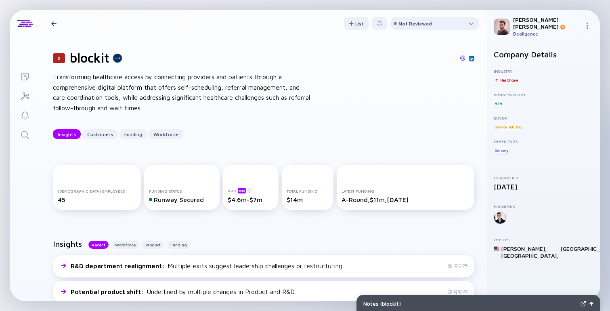
click at [314, 147] on div "3 blockit Transforming healthcare access by connecting providers and patients t…" at bounding box center [264, 94] width 448 height 115
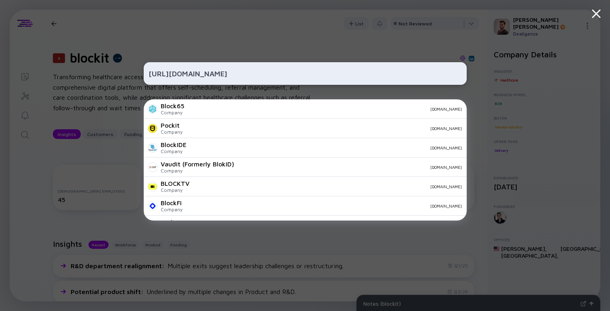
click at [198, 74] on input "https://blockit.com" at bounding box center [305, 73] width 313 height 15
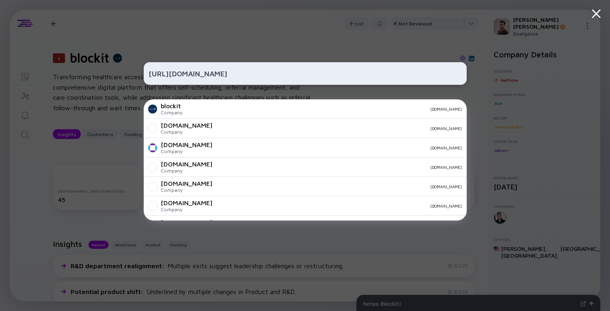
type input "https://blockit.com"
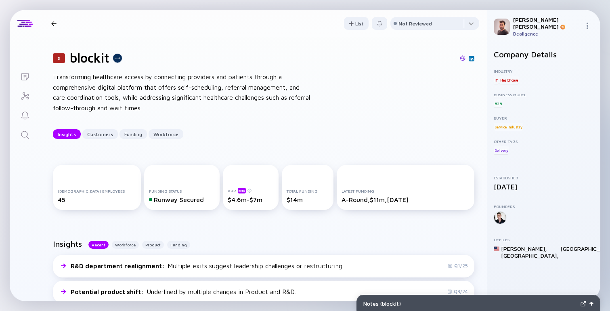
click at [313, 46] on div "3 blockit Transforming healthcare access by connecting providers and patients t…" at bounding box center [264, 94] width 448 height 115
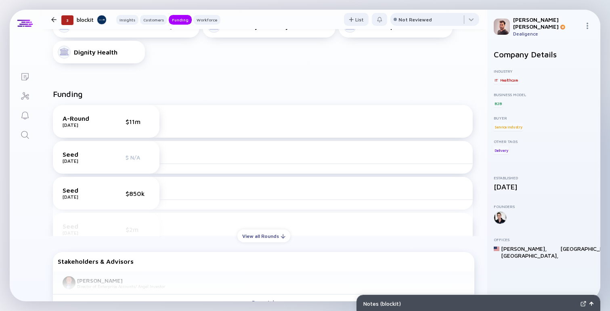
scroll to position [386, 0]
click at [277, 236] on div "View all Rounds" at bounding box center [264, 235] width 53 height 13
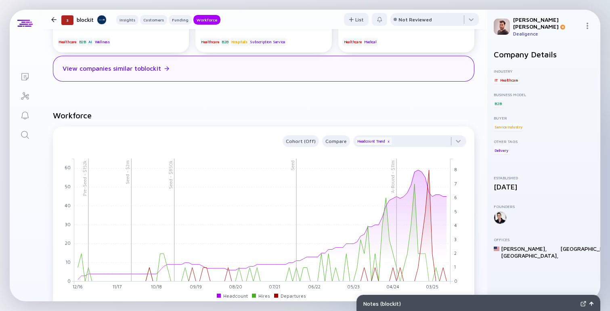
scroll to position [0, 0]
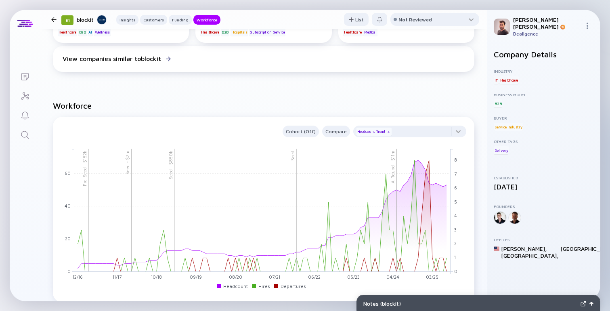
scroll to position [826, 0]
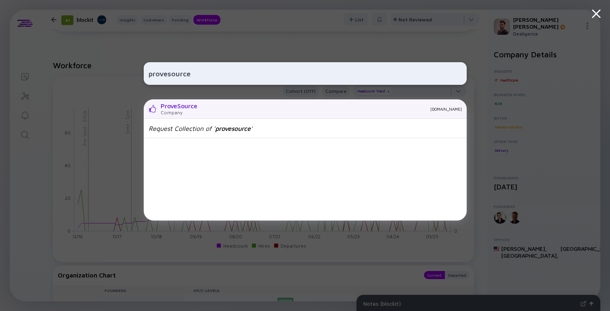
type input "provesource"
click at [283, 111] on div "[DOMAIN_NAME]" at bounding box center [333, 109] width 258 height 5
